Goal: Check status: Check status

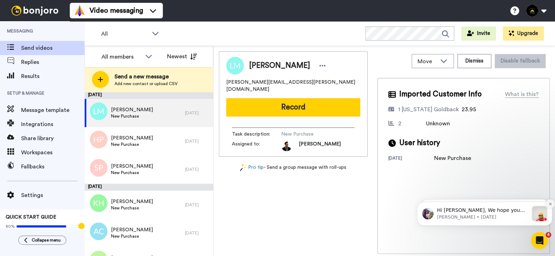
click at [548, 203] on icon "Dismiss notification" at bounding box center [550, 204] width 4 height 4
click at [549, 203] on icon "Dismiss notification" at bounding box center [550, 204] width 3 height 3
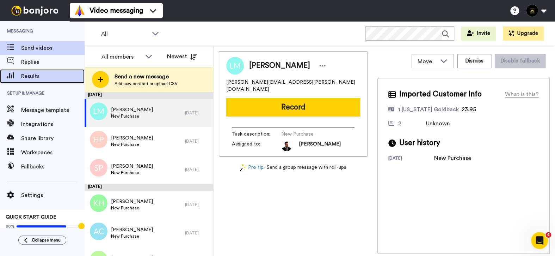
click at [37, 75] on span "Results" at bounding box center [52, 76] width 63 height 8
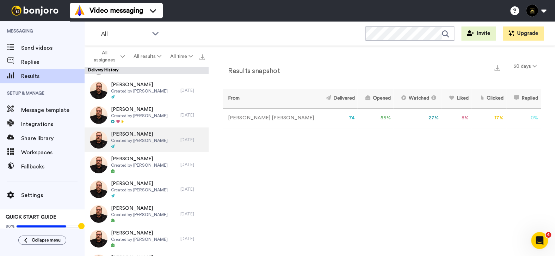
scroll to position [1057, 0]
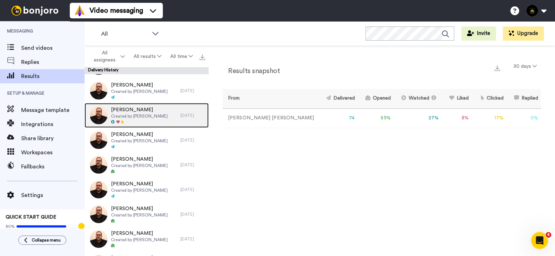
click at [121, 121] on div at bounding box center [139, 121] width 57 height 5
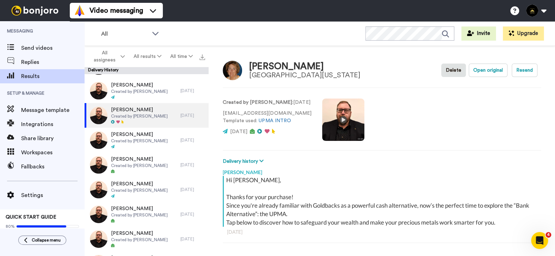
scroll to position [3, 0]
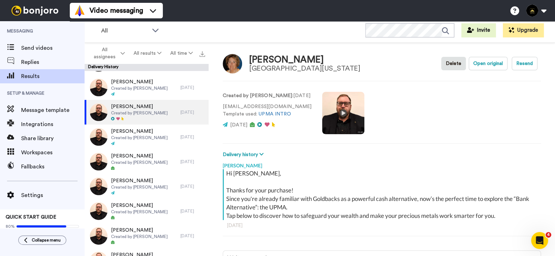
drag, startPoint x: 320, startPoint y: 59, endPoint x: 250, endPoint y: 62, distance: 70.2
click at [250, 62] on div "[PERSON_NAME] [GEOGRAPHIC_DATA][US_STATE] Delete Open original Resend" at bounding box center [382, 63] width 318 height 20
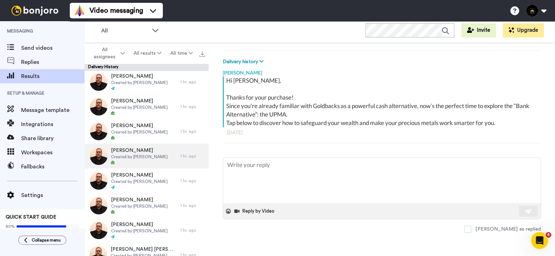
scroll to position [0, 0]
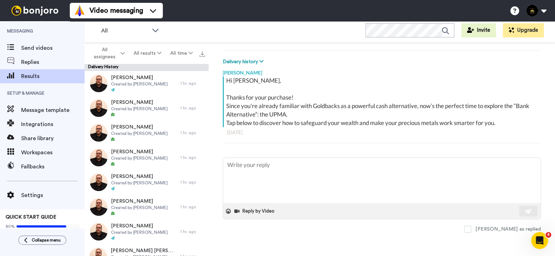
type textarea "x"
